Goal: Task Accomplishment & Management: Use online tool/utility

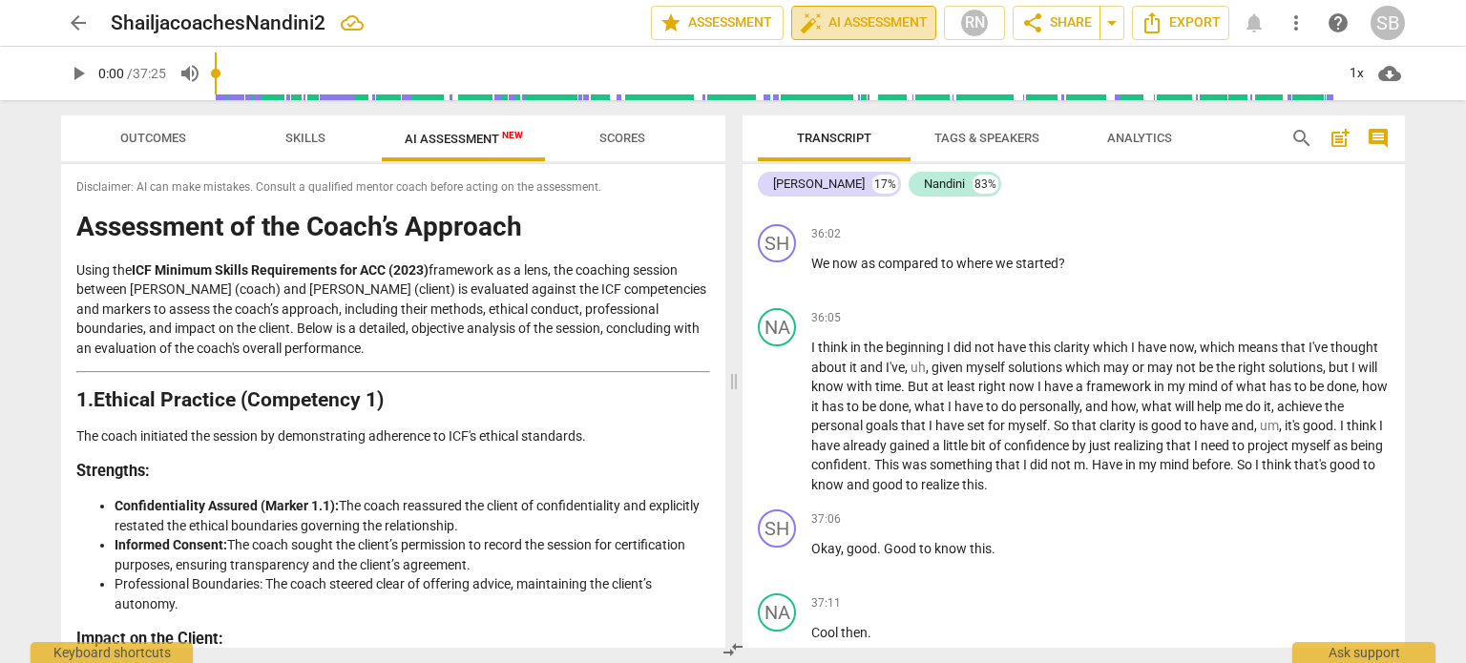
click at [845, 17] on span "auto_fix_high AI Assessment" at bounding box center [864, 22] width 128 height 23
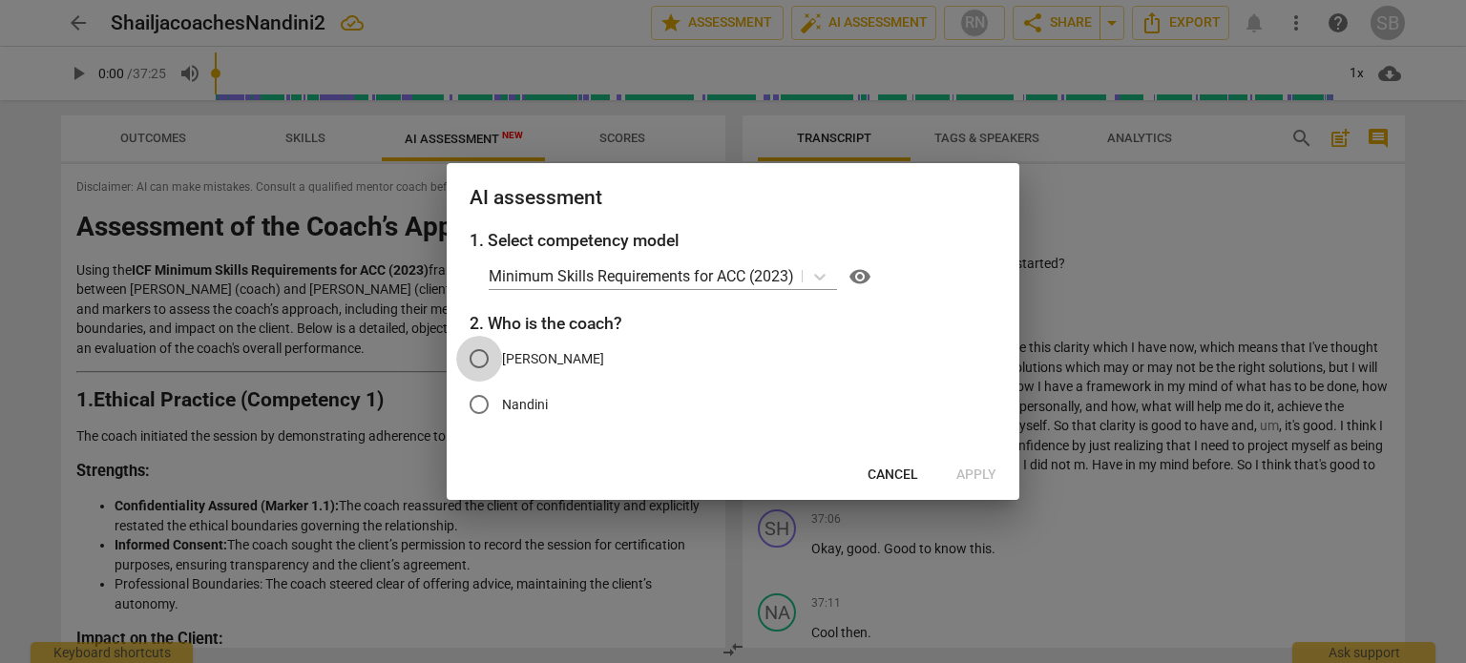
click at [477, 358] on input "[PERSON_NAME]" at bounding box center [479, 359] width 46 height 46
radio input "true"
click at [982, 477] on span "Apply" at bounding box center [976, 475] width 40 height 19
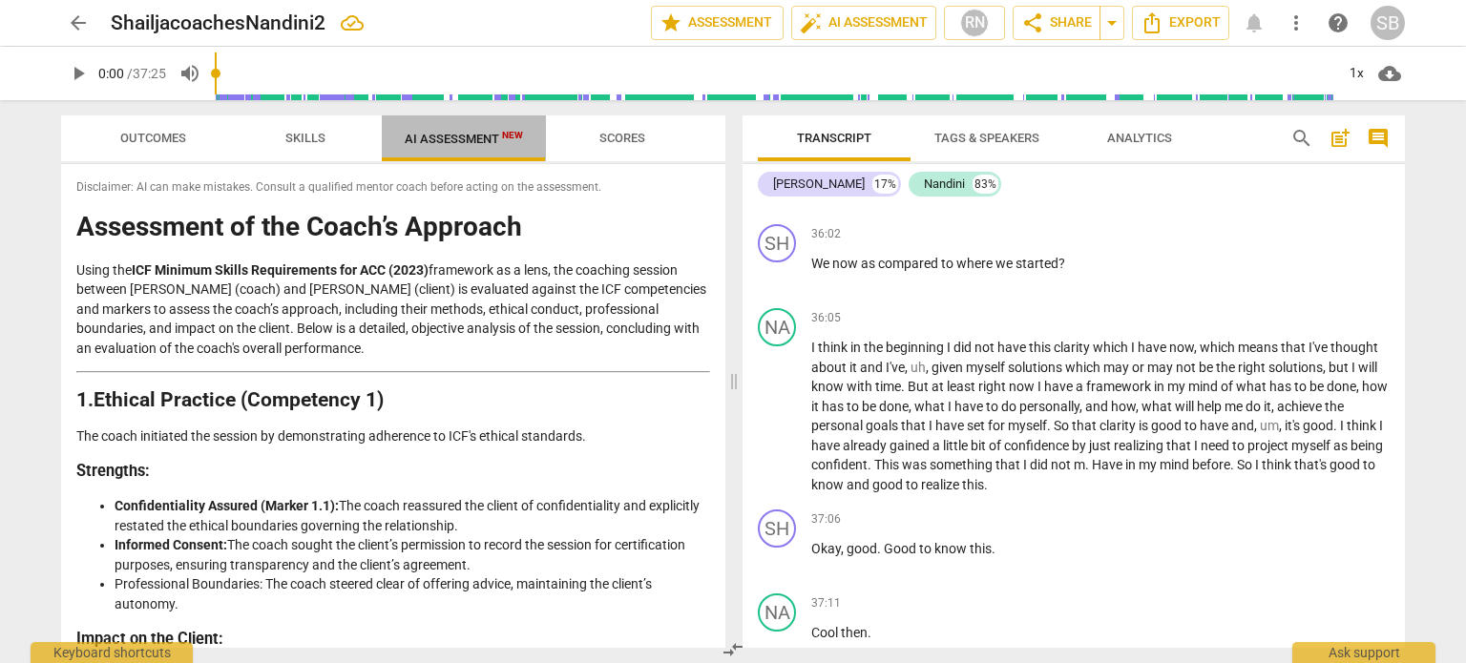
click at [465, 138] on span "AI Assessment New" at bounding box center [464, 139] width 118 height 14
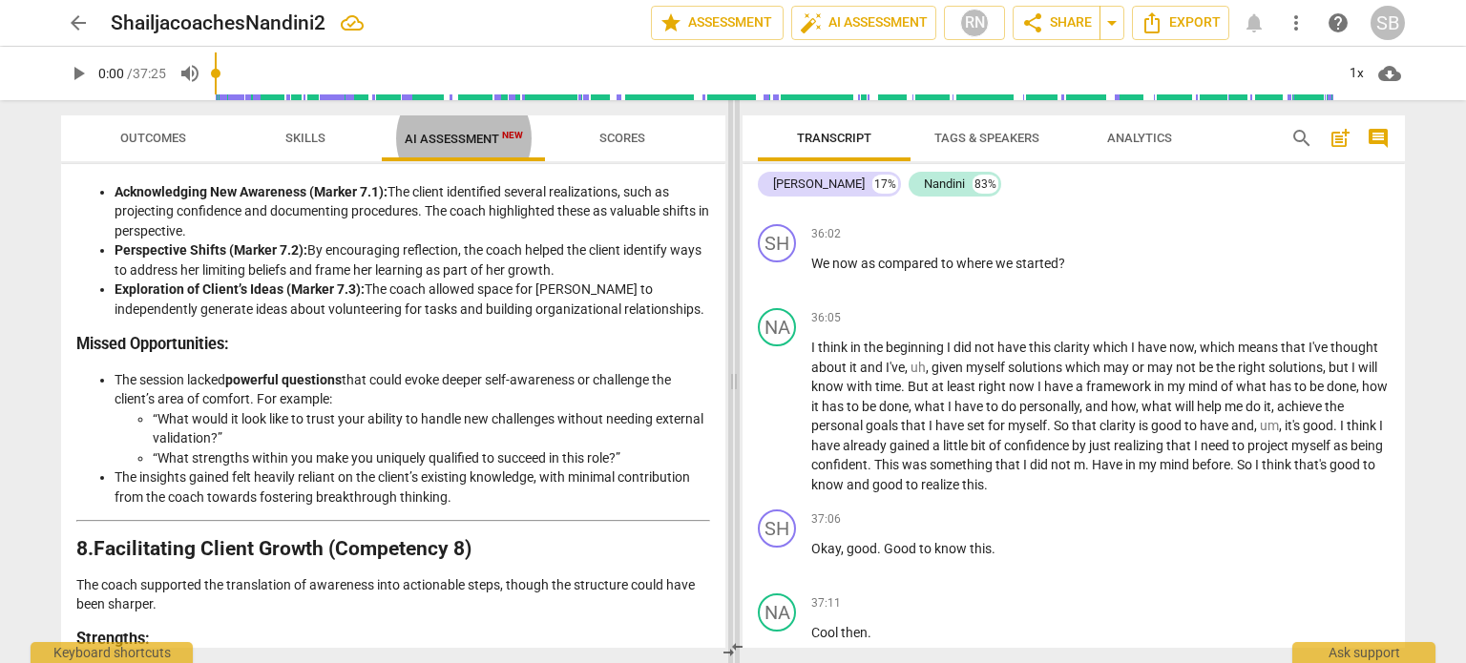
scroll to position [2833, 0]
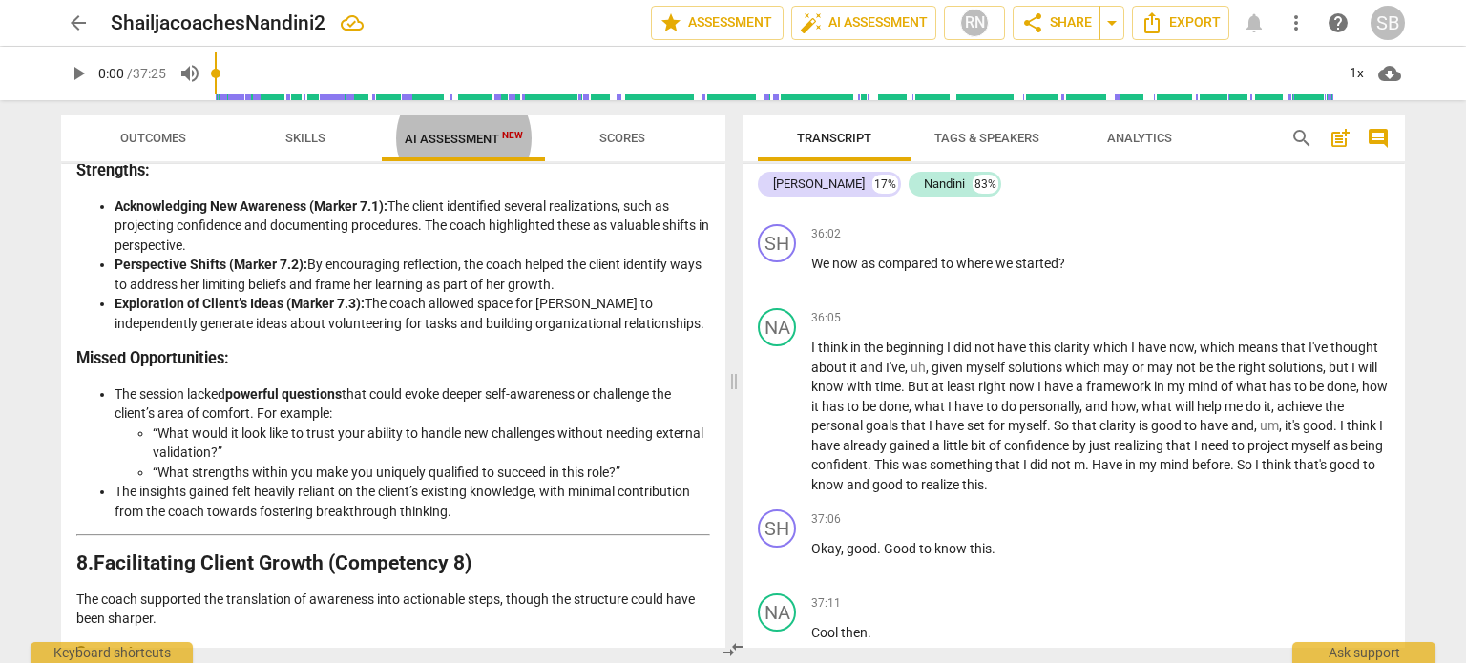
click at [692, 565] on h2 "8. Facilitating Client Growth (Competency 8)" at bounding box center [393, 564] width 634 height 20
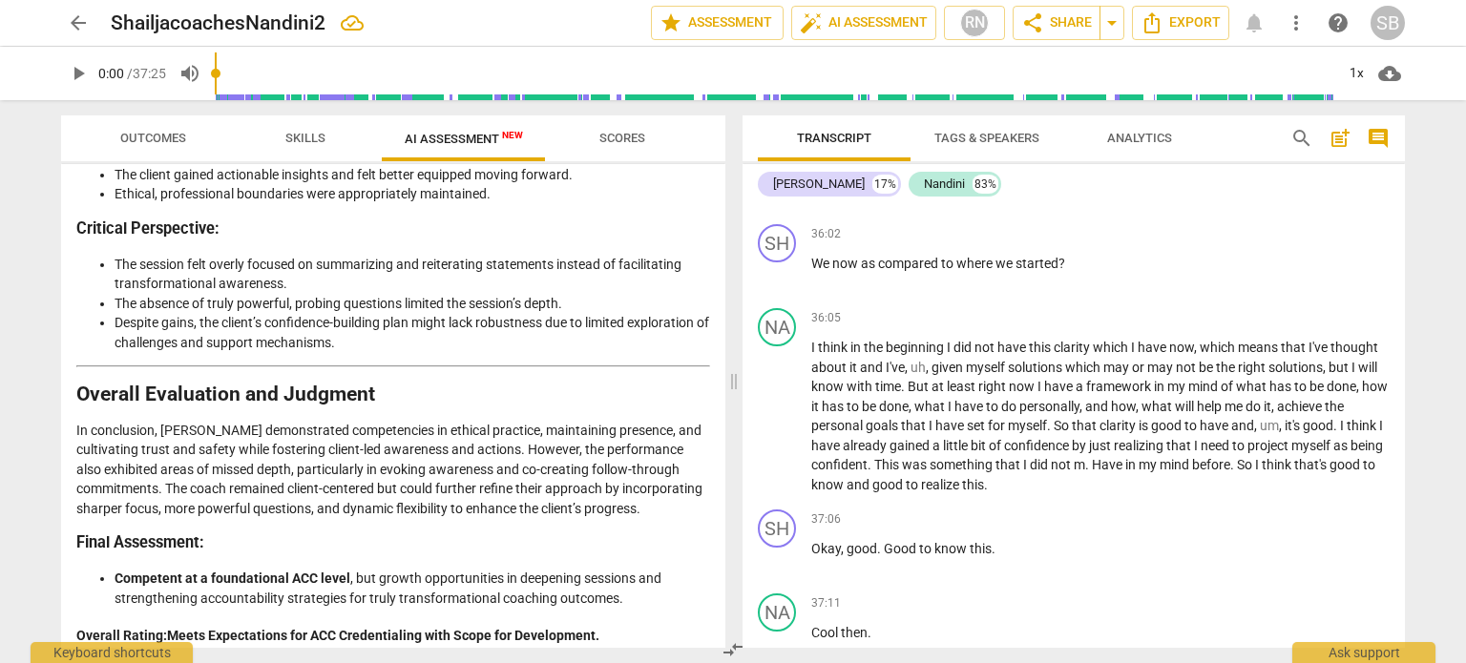
scroll to position [3818, 0]
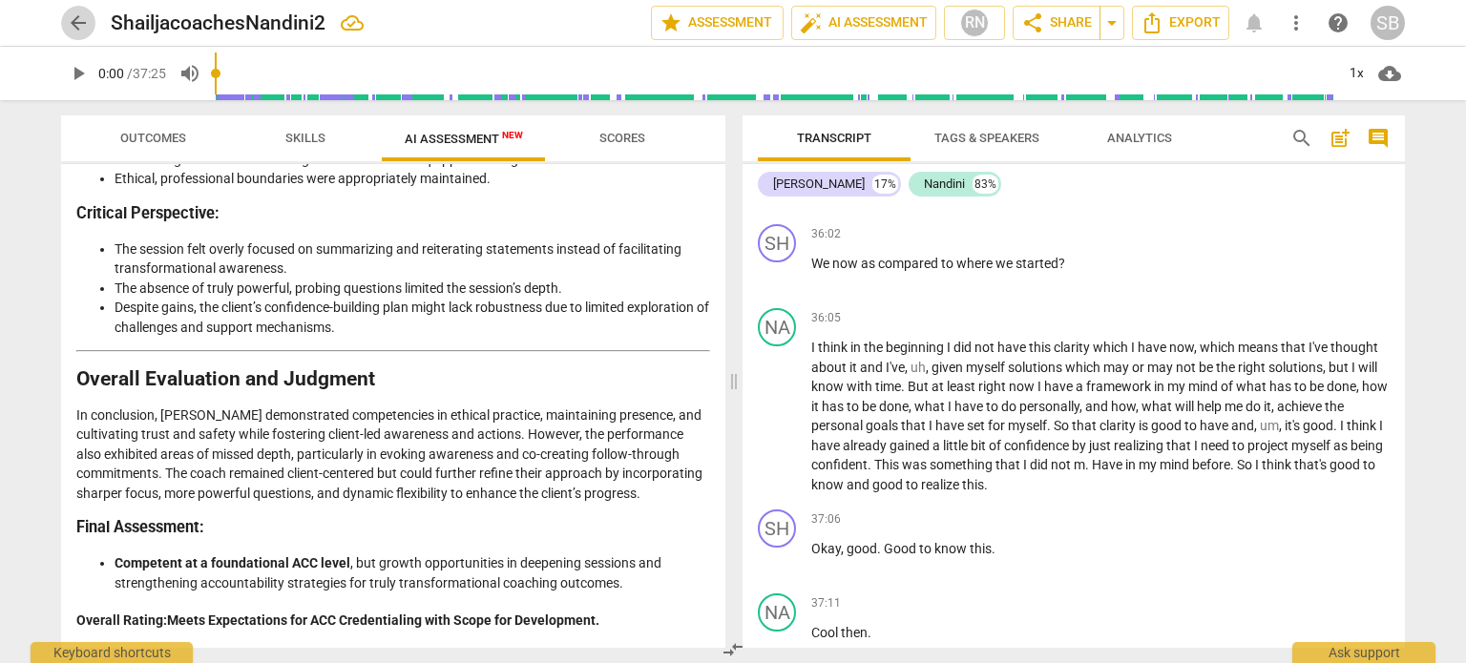
click at [74, 19] on span "arrow_back" at bounding box center [78, 22] width 23 height 23
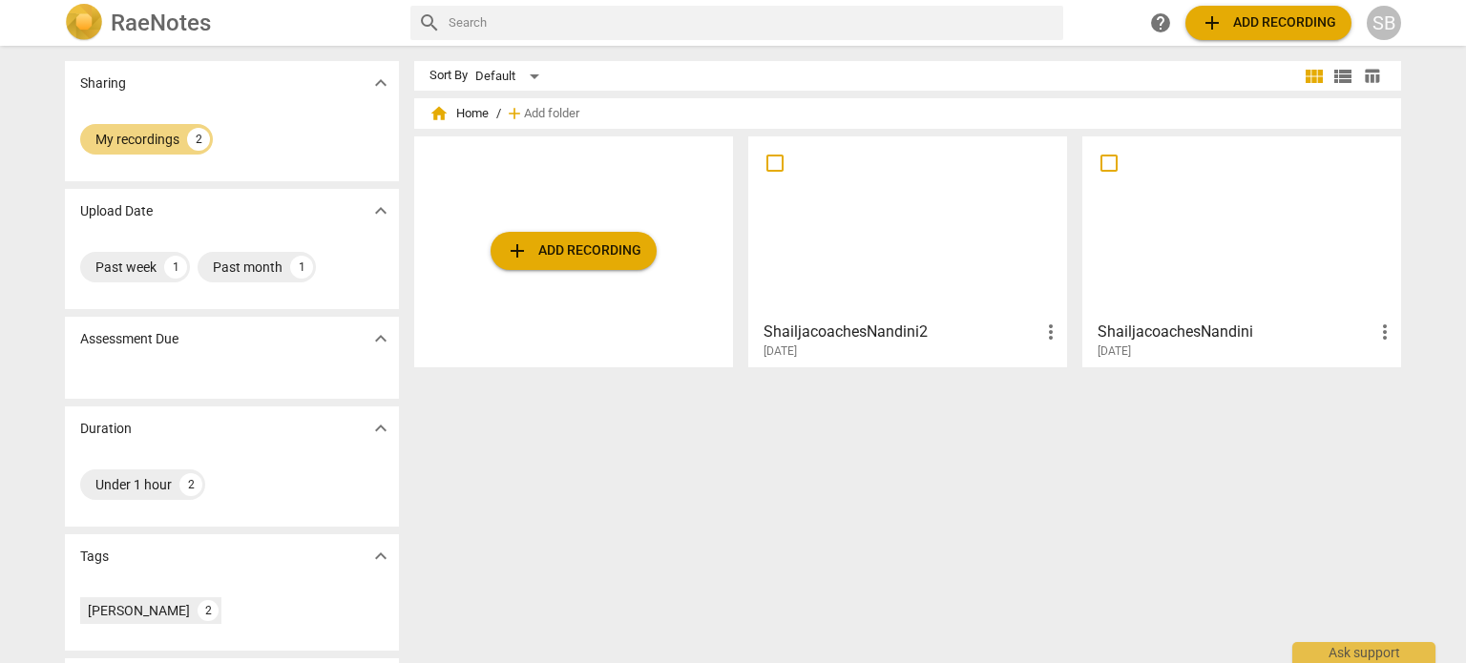
click at [1118, 247] on div at bounding box center [1241, 227] width 305 height 169
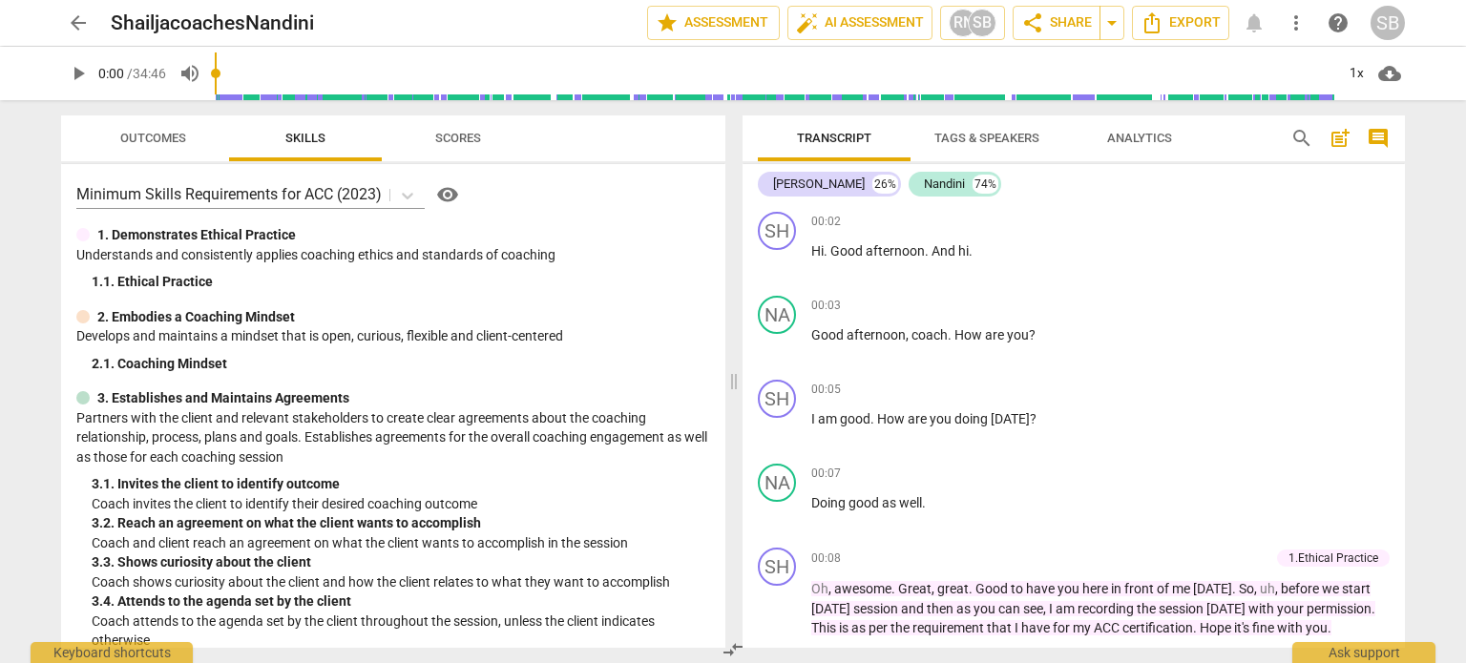
click at [458, 138] on span "Scores" at bounding box center [458, 138] width 46 height 14
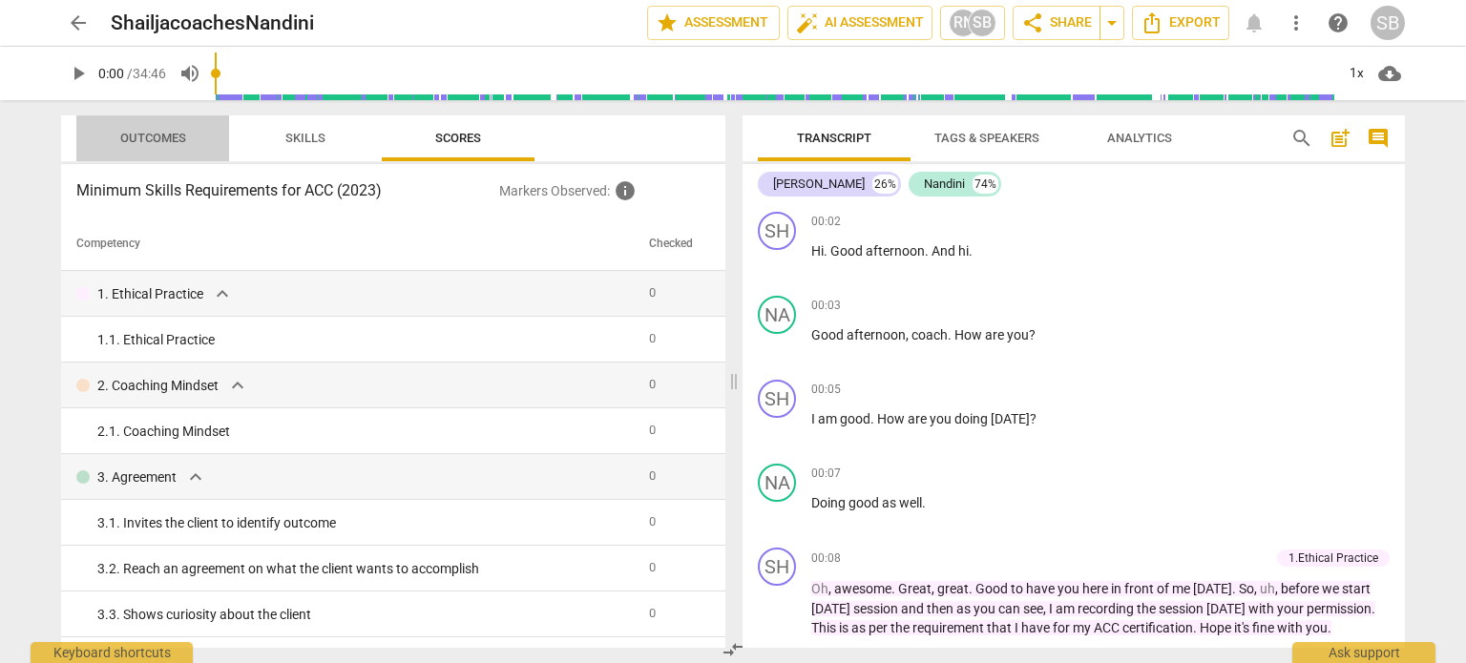
click at [170, 131] on span "Outcomes" at bounding box center [153, 138] width 66 height 14
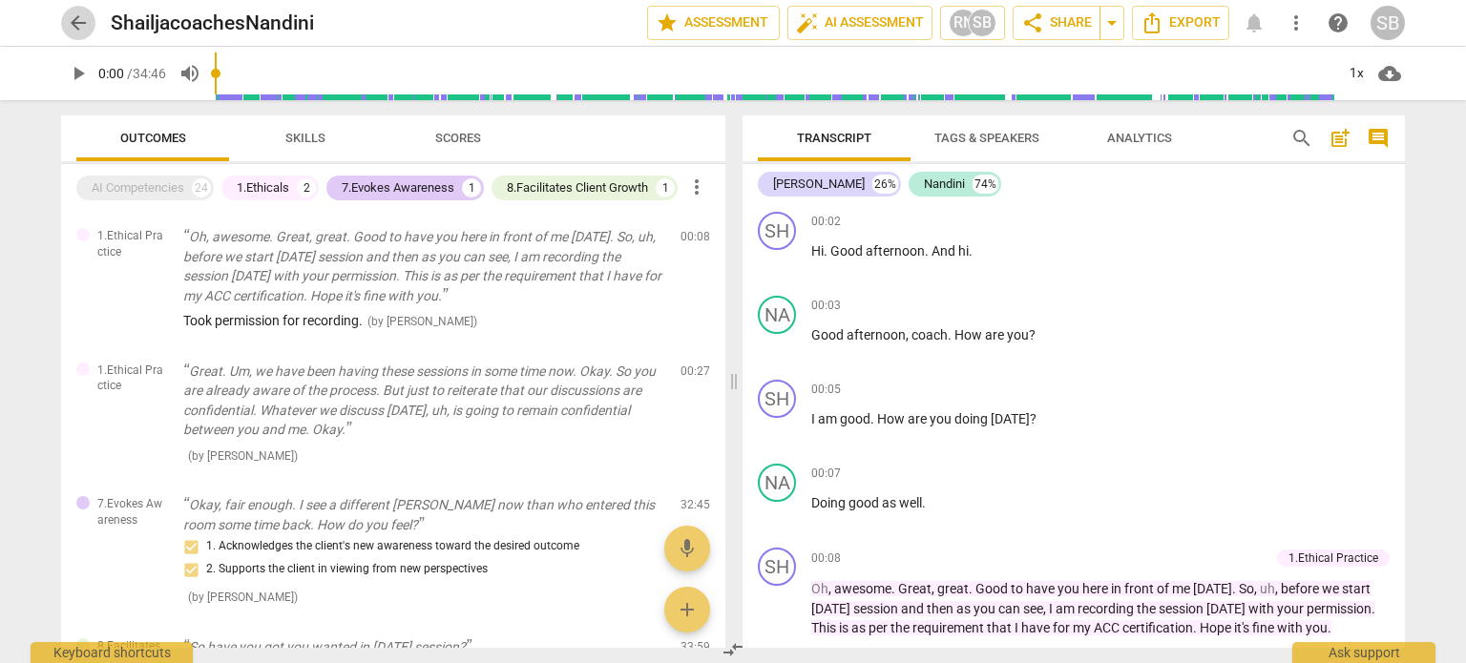
click at [77, 18] on span "arrow_back" at bounding box center [78, 22] width 23 height 23
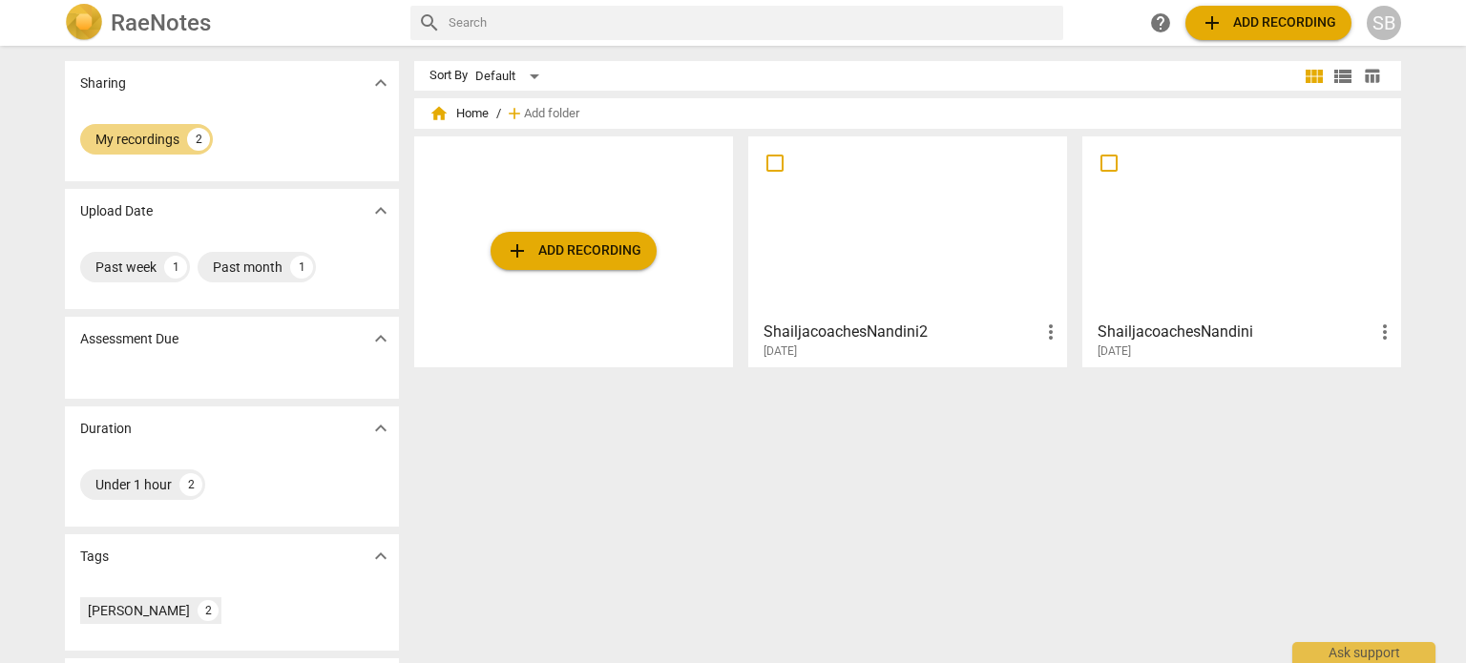
click at [991, 264] on div at bounding box center [907, 227] width 305 height 169
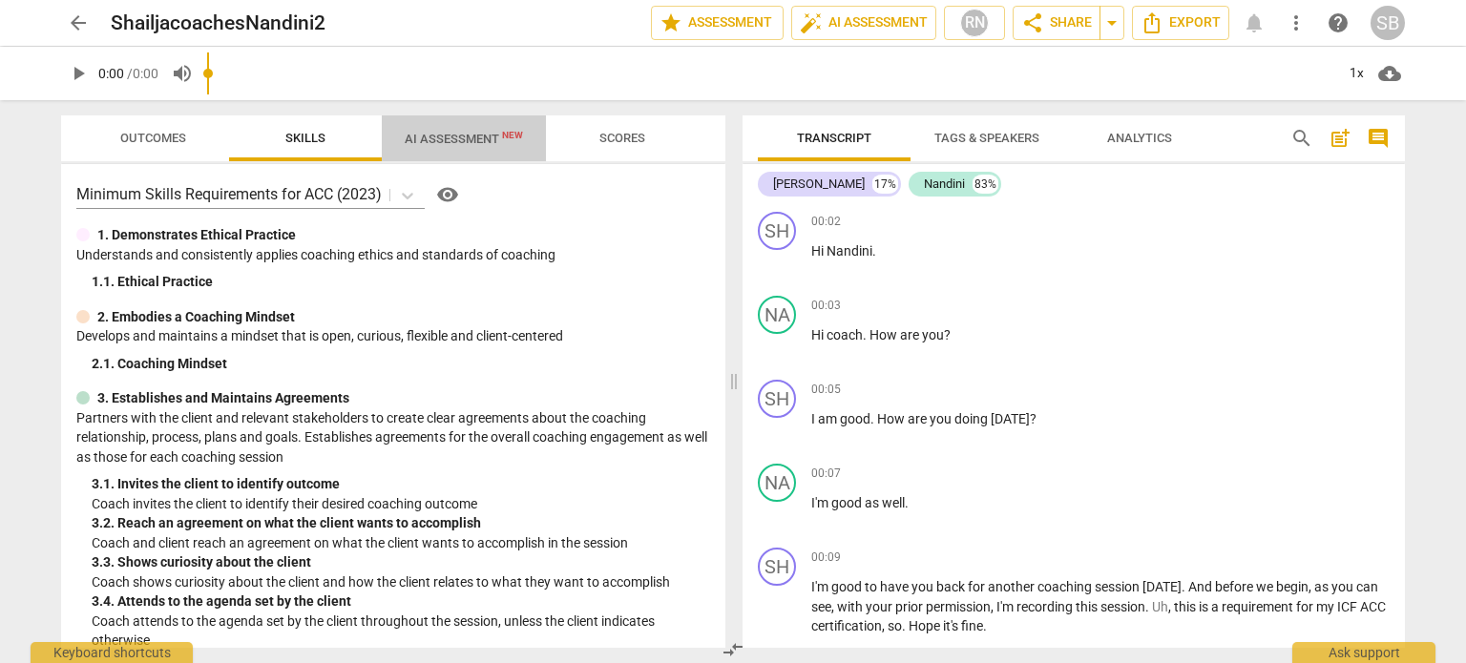
click at [459, 136] on span "AI Assessment New" at bounding box center [464, 139] width 118 height 14
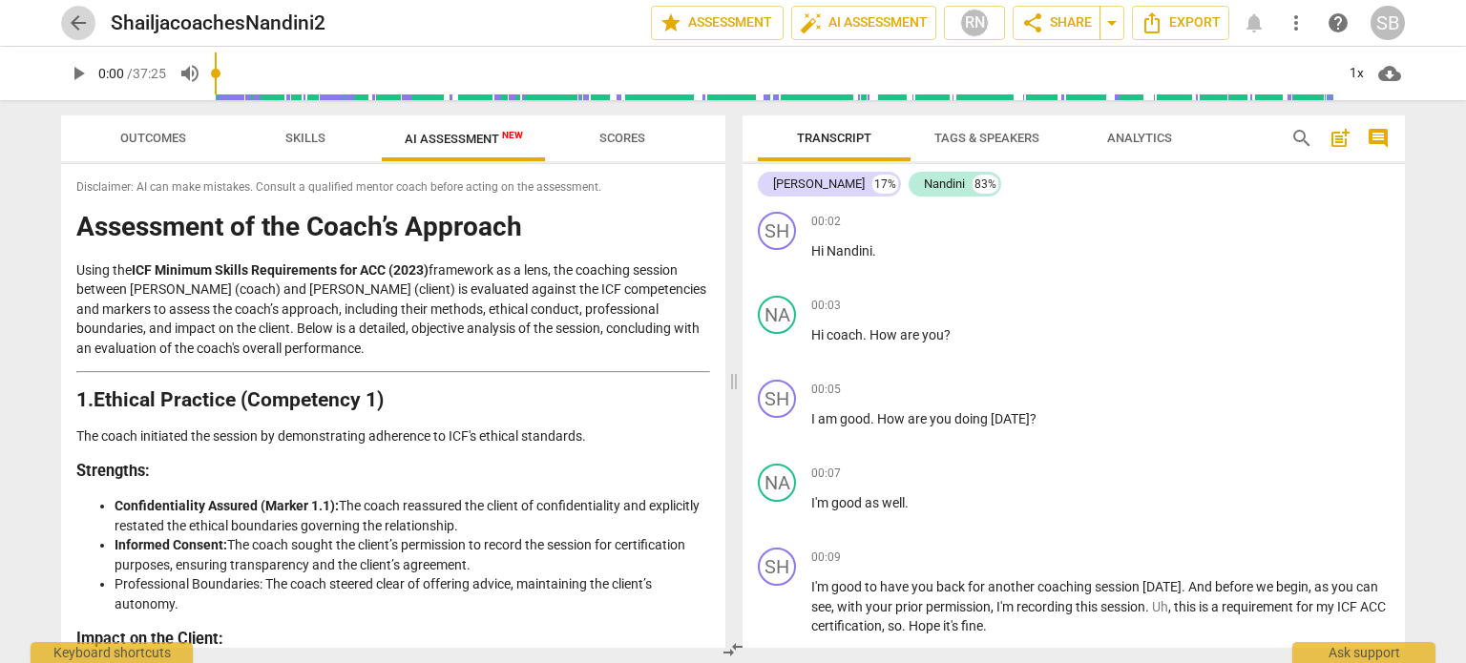
click at [81, 22] on span "arrow_back" at bounding box center [78, 22] width 23 height 23
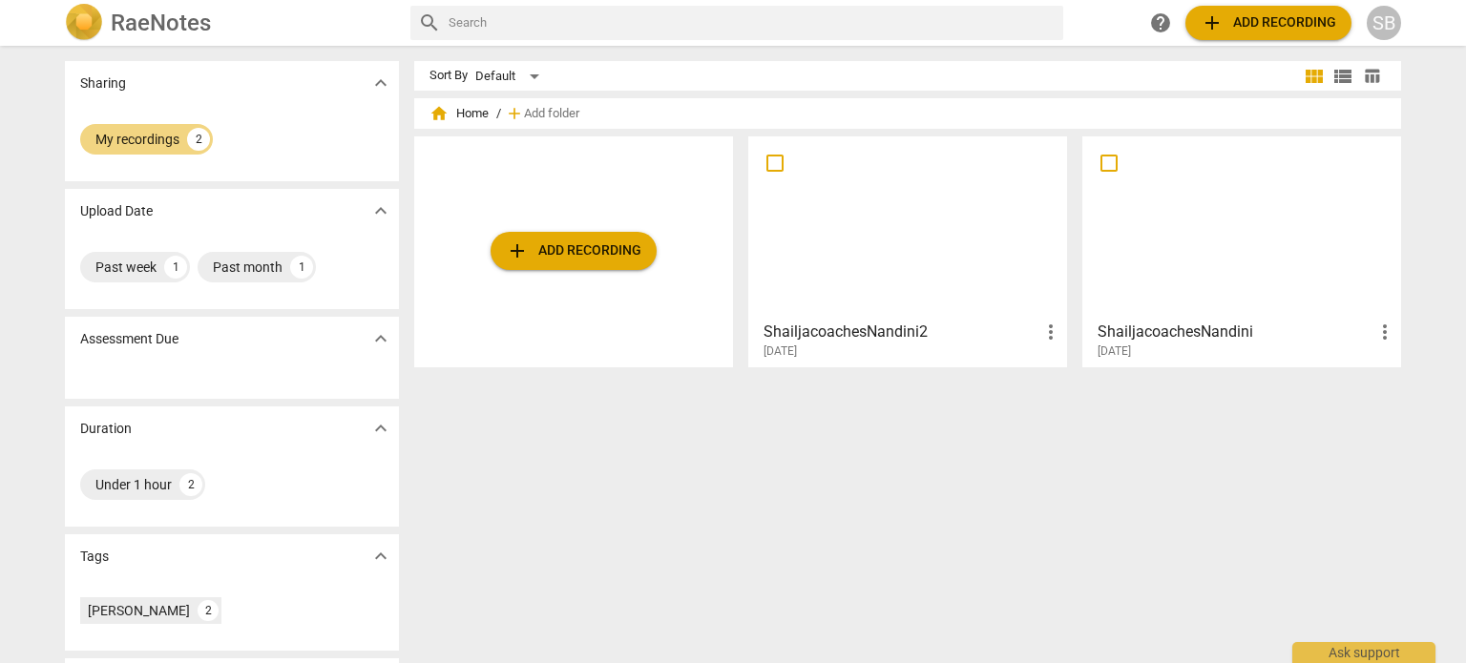
click at [1123, 275] on div at bounding box center [1241, 227] width 305 height 169
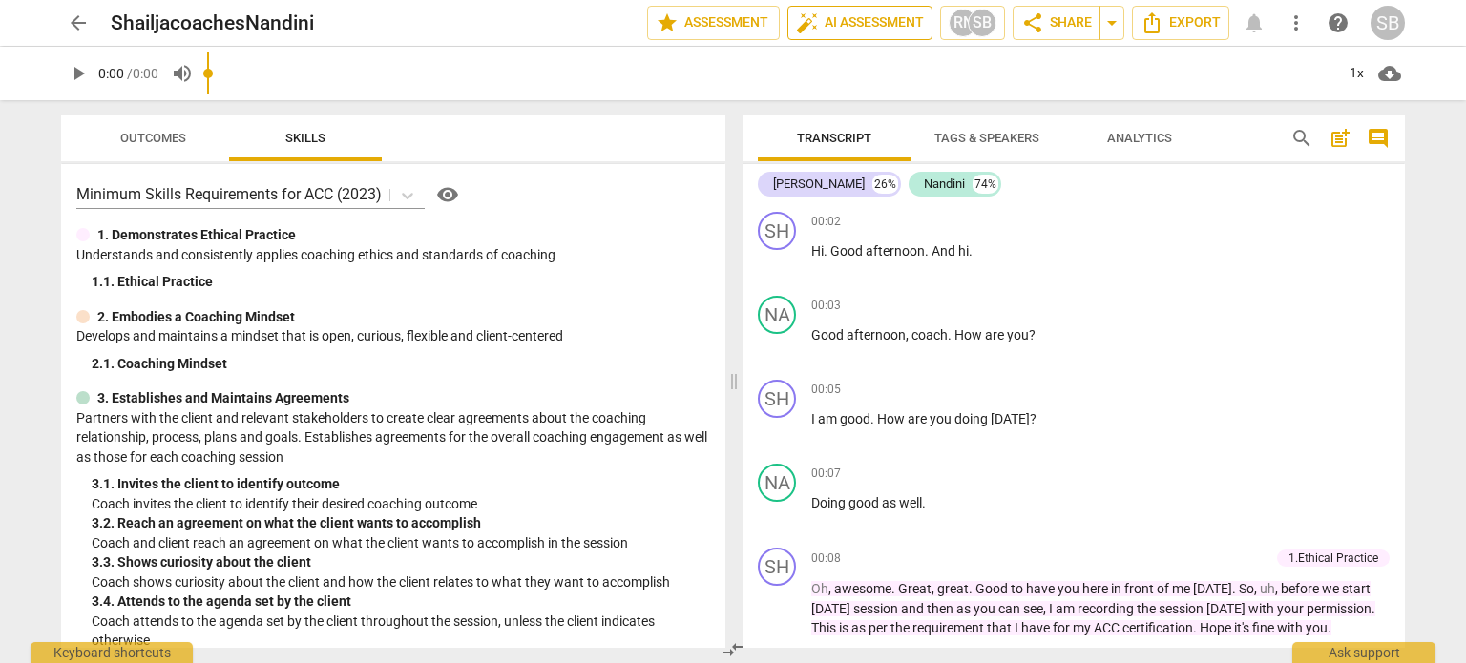
click at [863, 22] on span "auto_fix_high AI Assessment" at bounding box center [860, 22] width 128 height 23
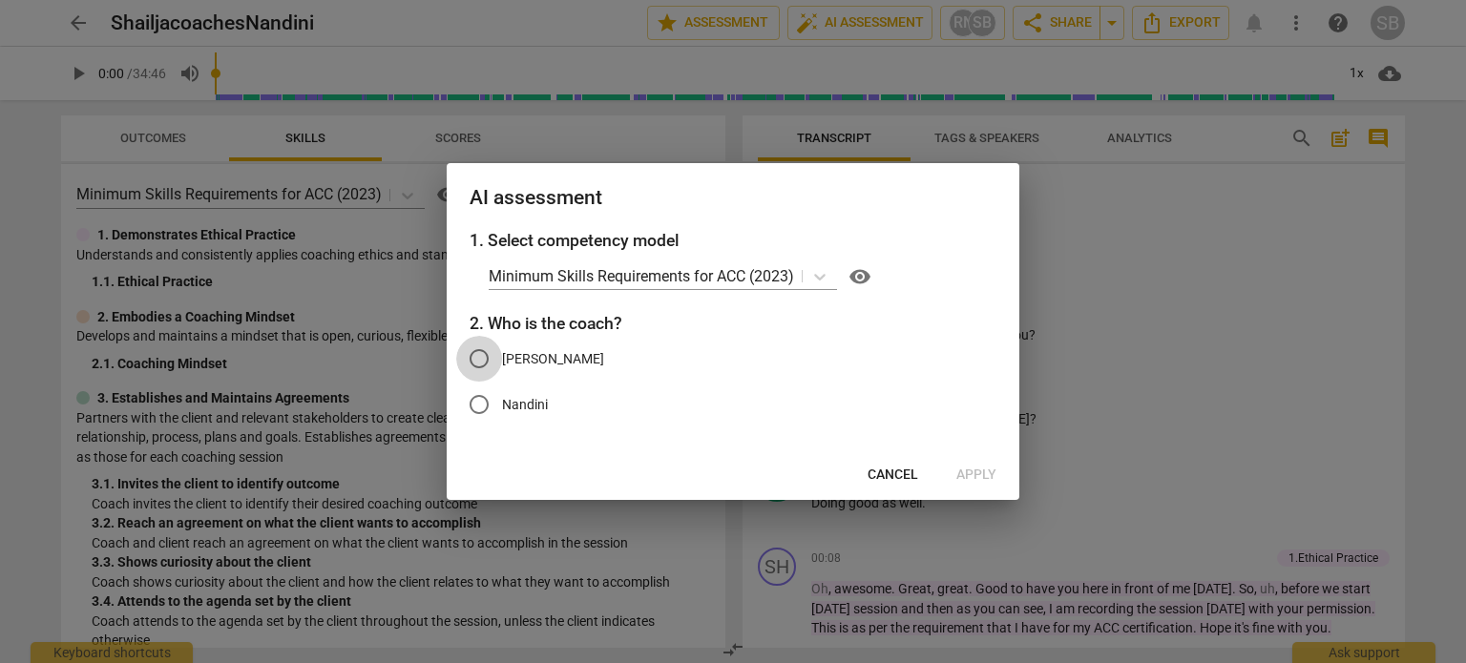
click at [477, 358] on input "[PERSON_NAME]" at bounding box center [479, 359] width 46 height 46
radio input "true"
click at [978, 475] on span "Apply" at bounding box center [976, 475] width 40 height 19
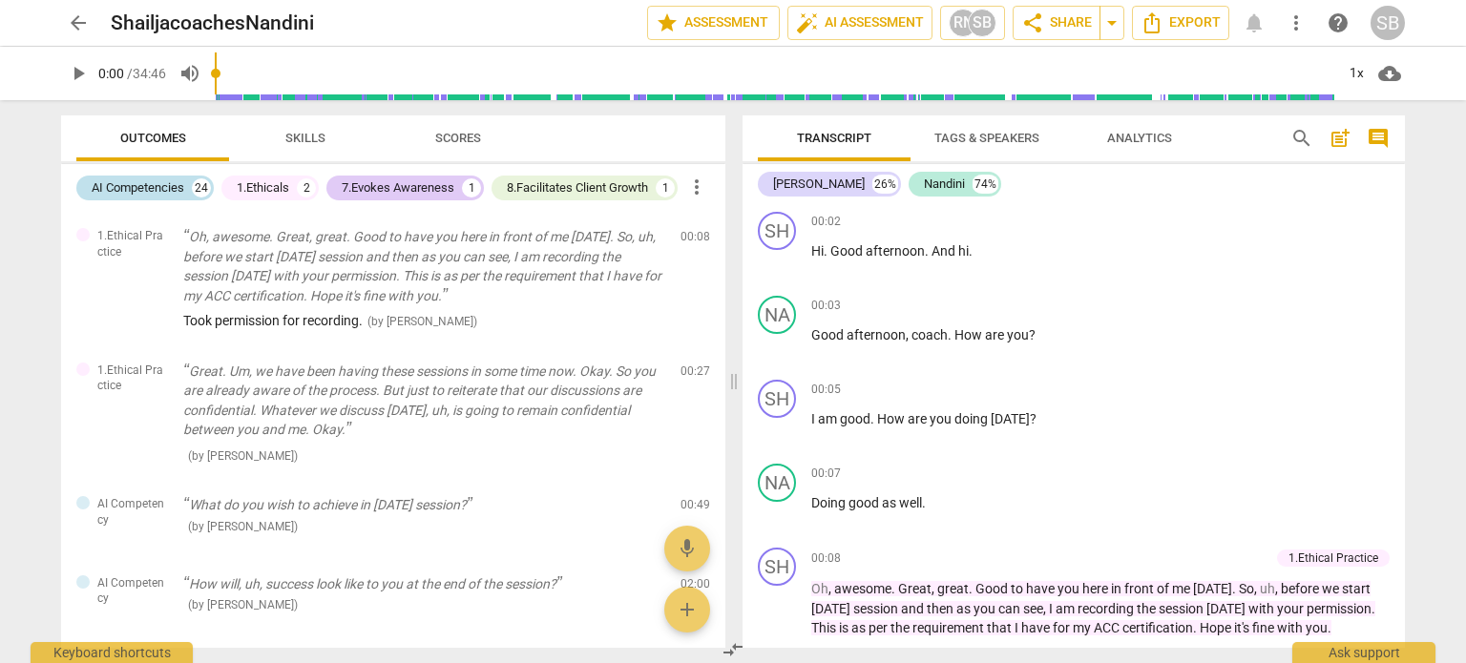
click at [205, 182] on div "24" at bounding box center [201, 187] width 19 height 19
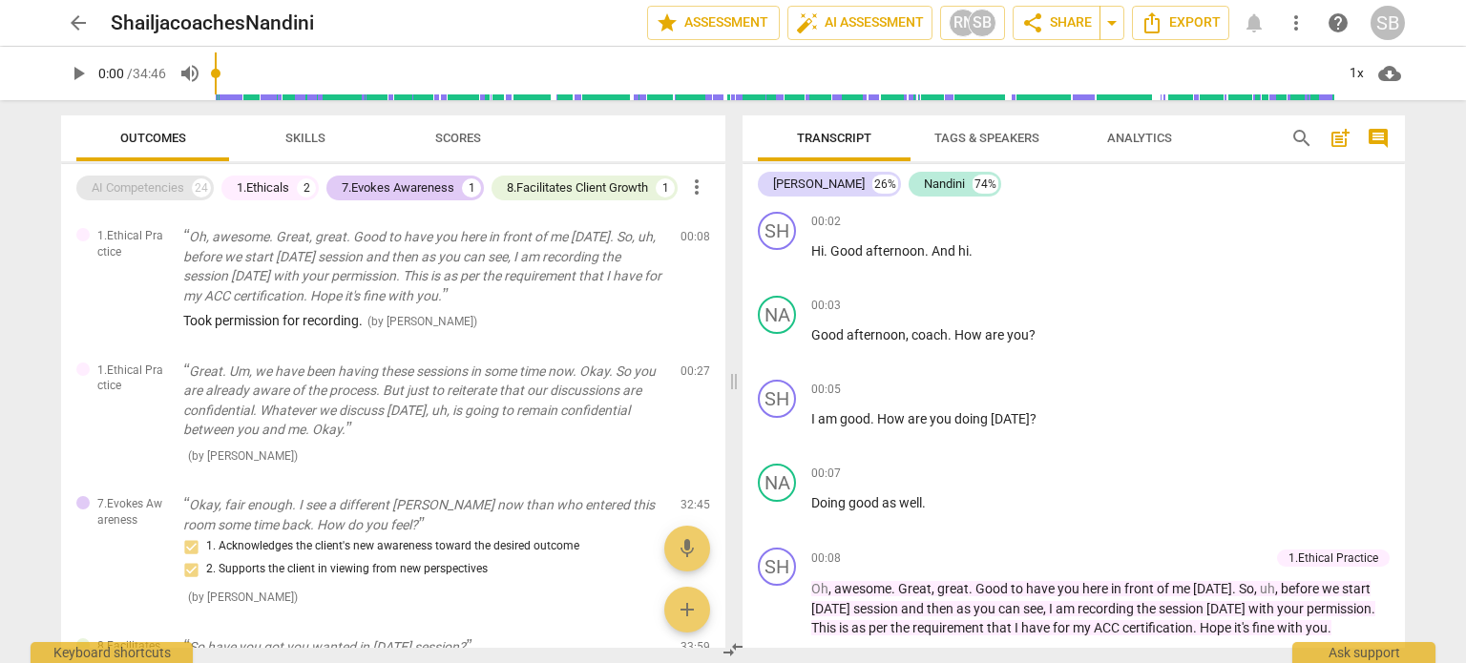
click at [167, 191] on div "AI Competencies" at bounding box center [138, 187] width 93 height 19
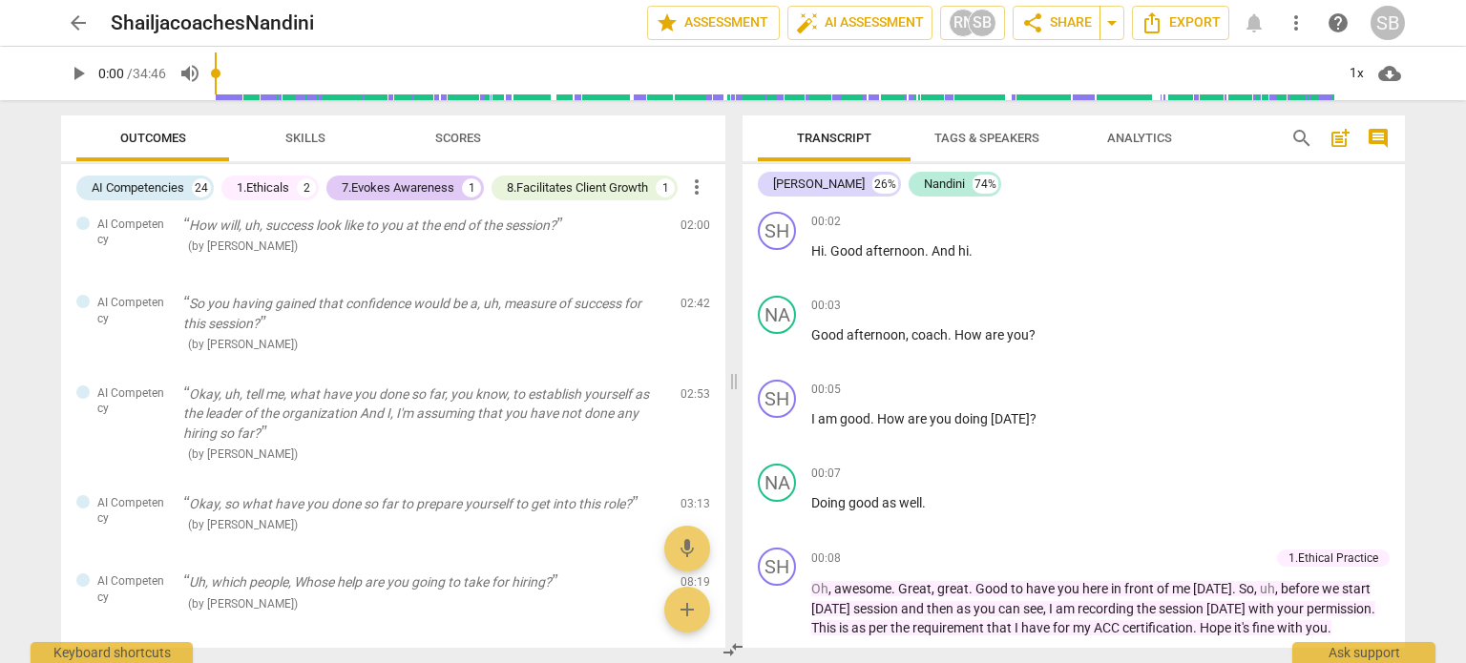
scroll to position [351, 0]
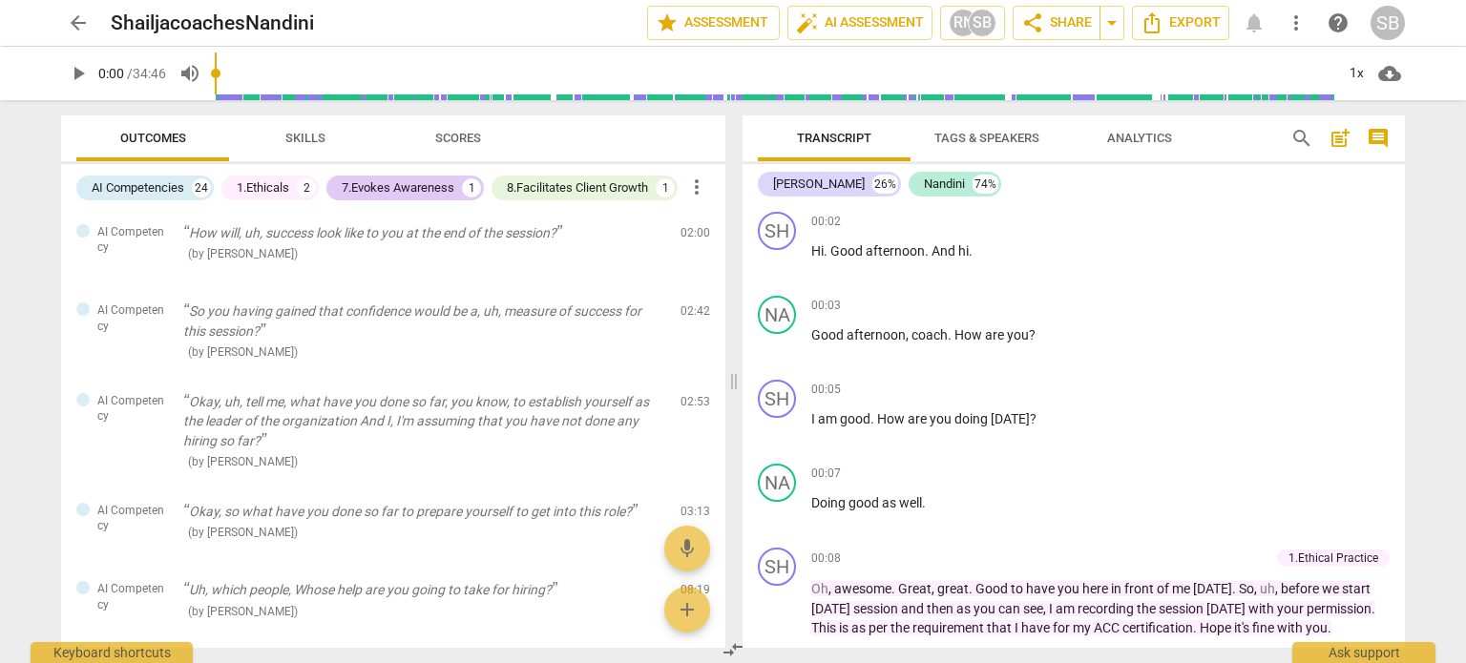
click at [699, 186] on span "more_vert" at bounding box center [696, 187] width 23 height 23
click at [454, 133] on div at bounding box center [733, 331] width 1466 height 663
click at [458, 139] on span "Scores" at bounding box center [458, 138] width 46 height 14
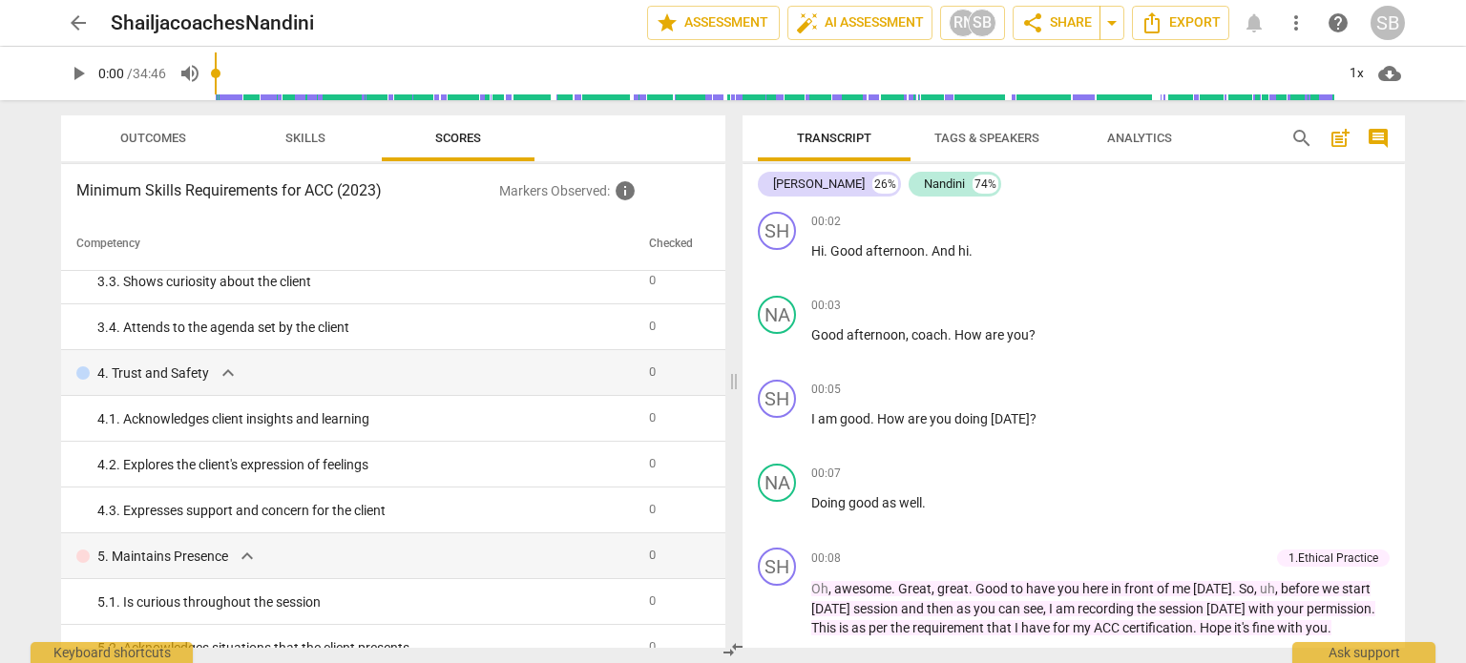
scroll to position [0, 0]
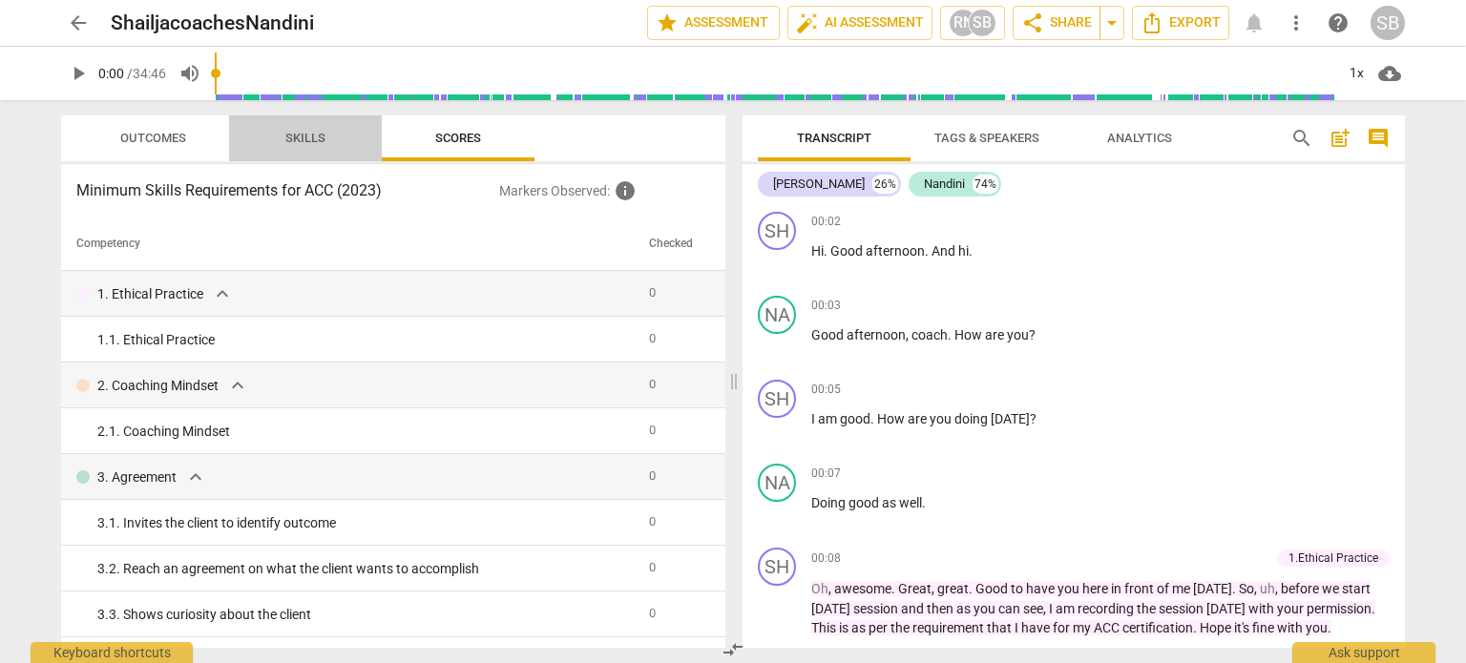
click at [305, 136] on span "Skills" at bounding box center [305, 138] width 40 height 14
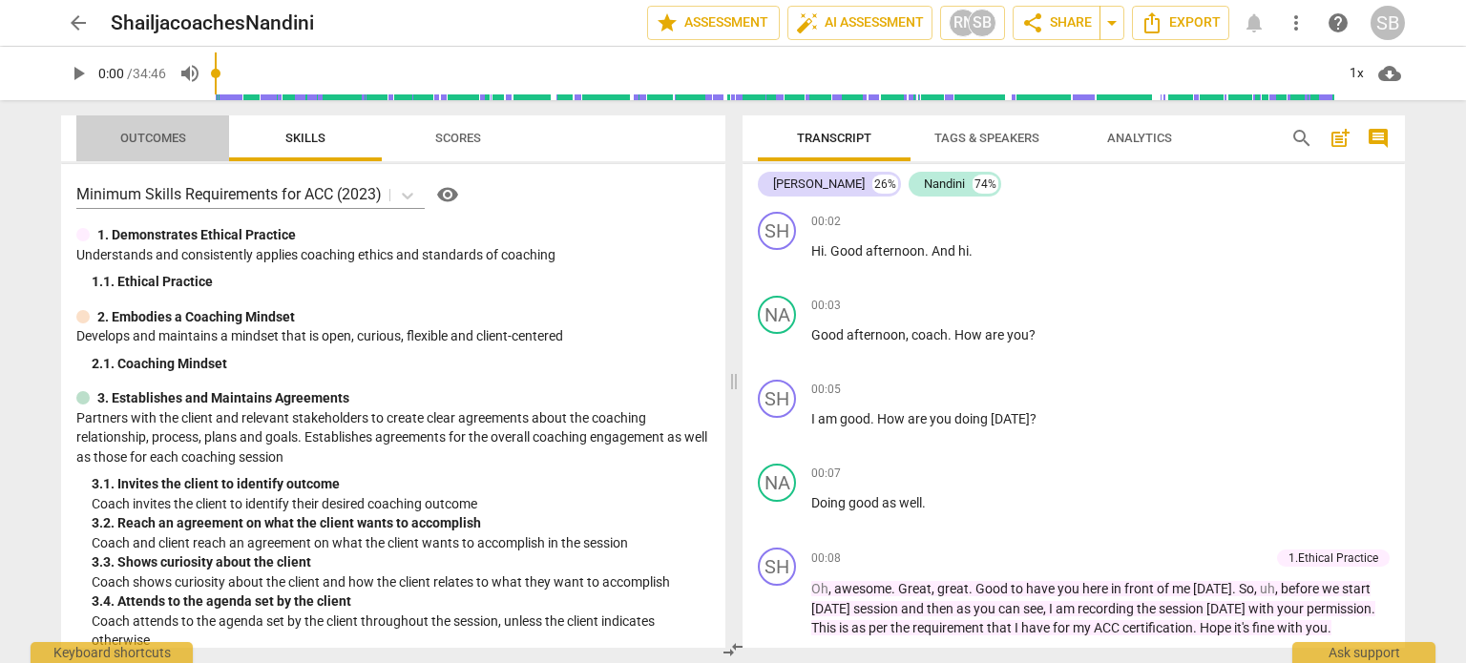
click at [152, 133] on span "Outcomes" at bounding box center [153, 138] width 66 height 14
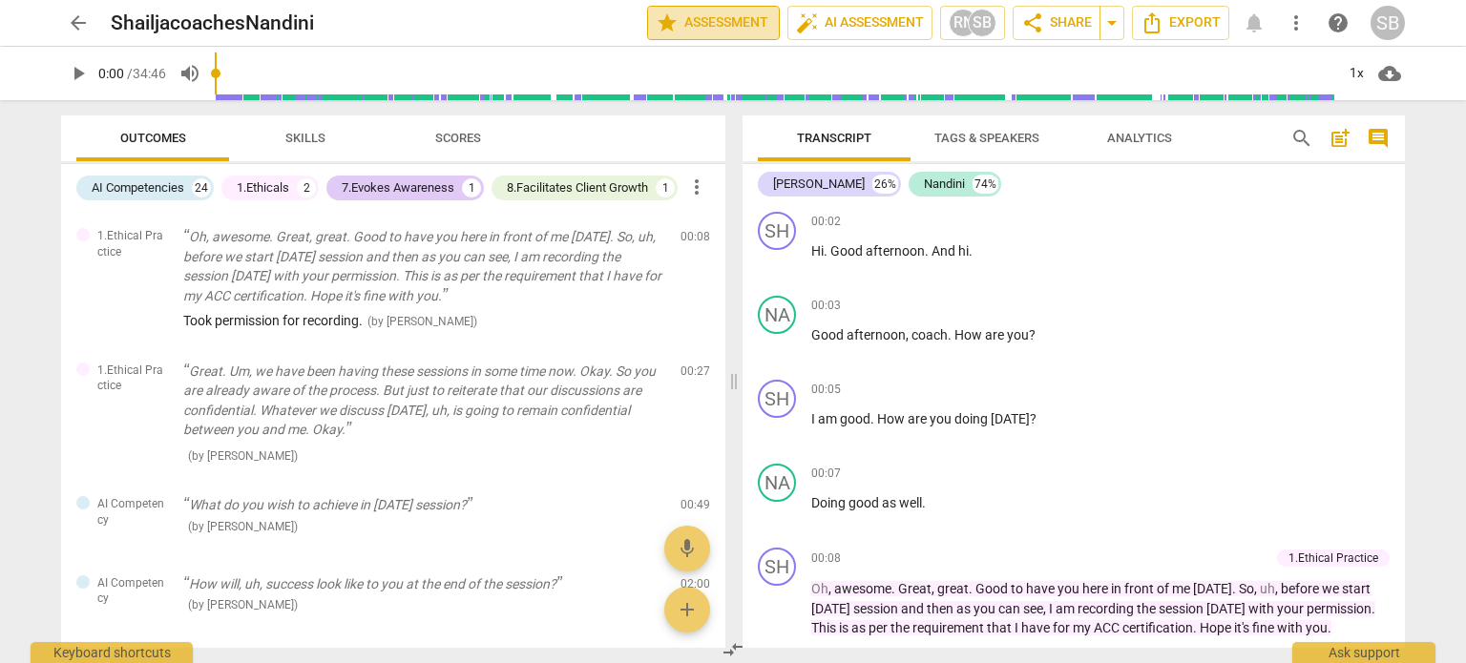
click at [729, 26] on span "star Assessment" at bounding box center [713, 22] width 115 height 23
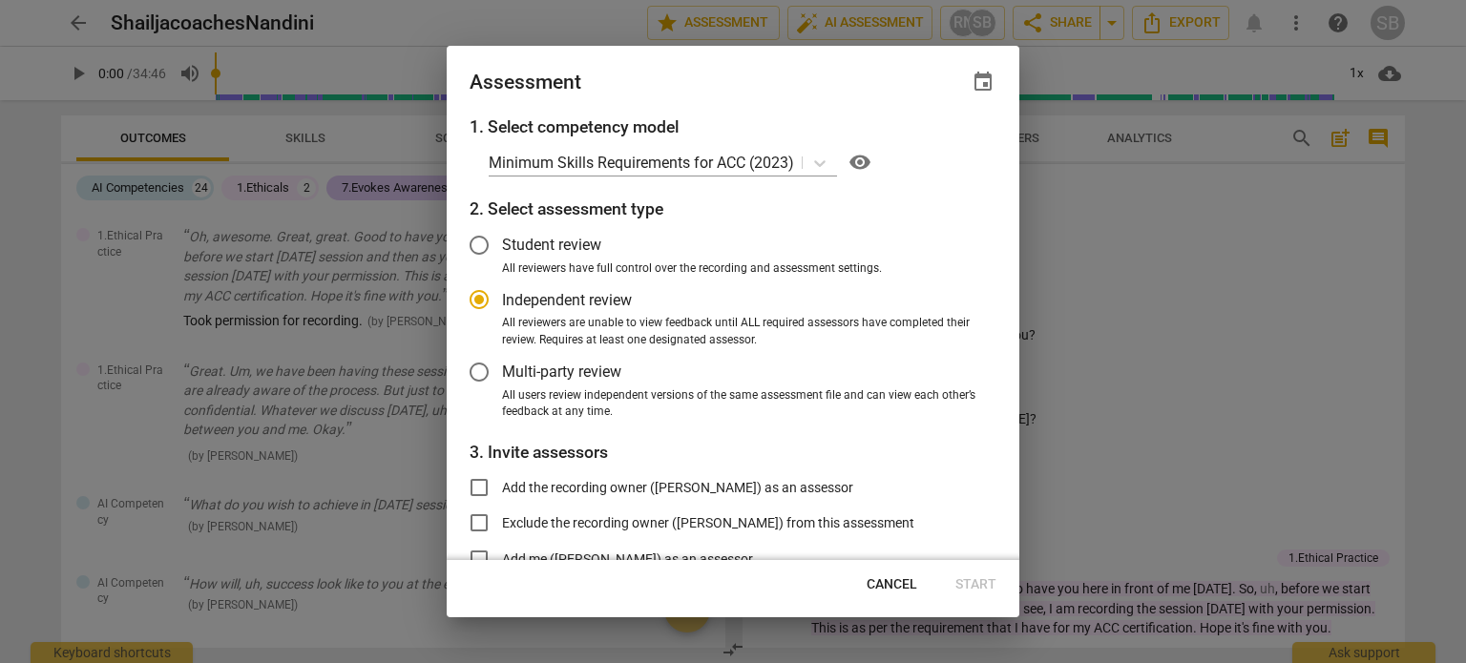
click at [900, 577] on span "Cancel" at bounding box center [892, 585] width 51 height 19
radio input "false"
